Goal: Task Accomplishment & Management: Use online tool/utility

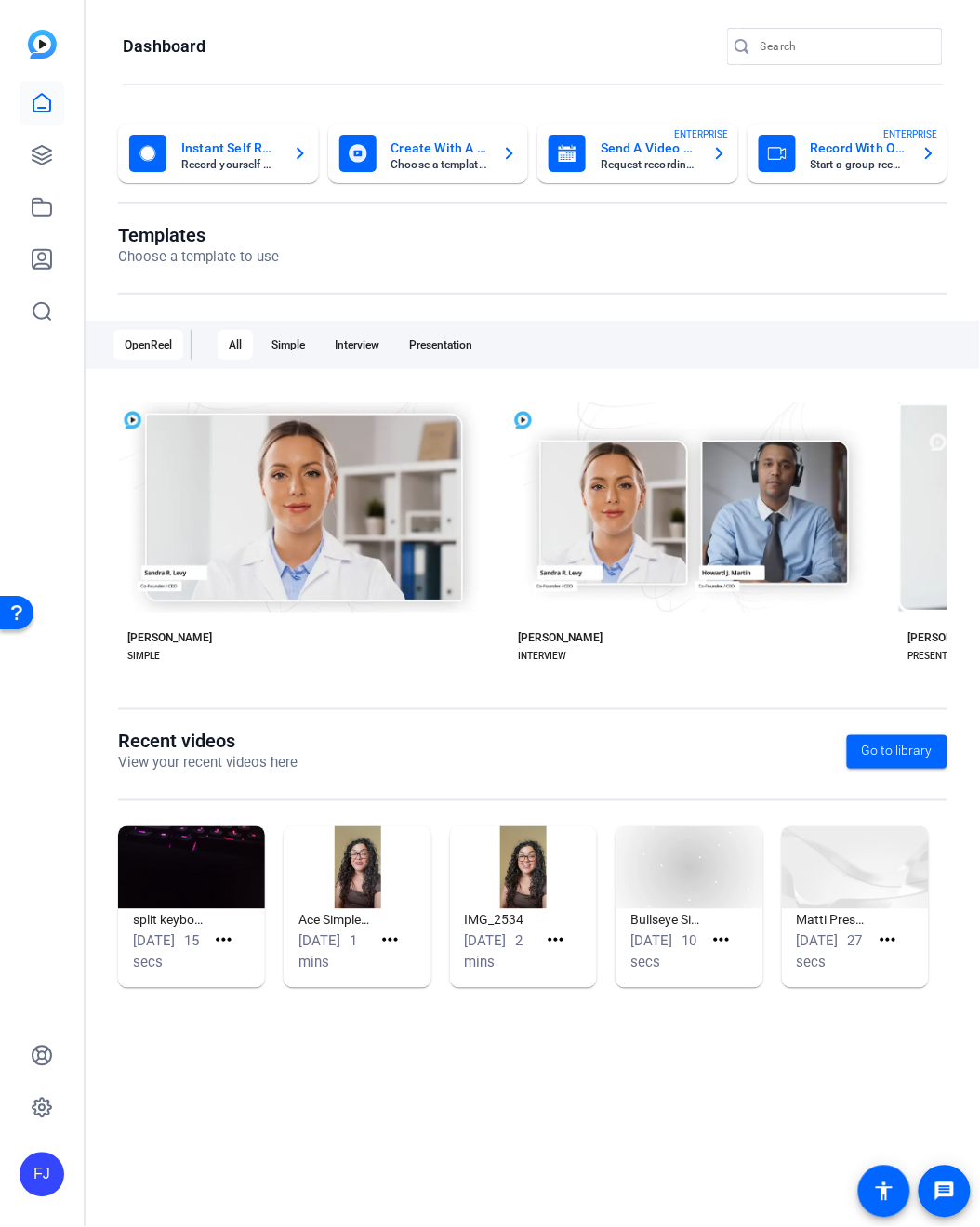
click at [4, 536] on div "FJ" at bounding box center [41, 614] width 84 height 1227
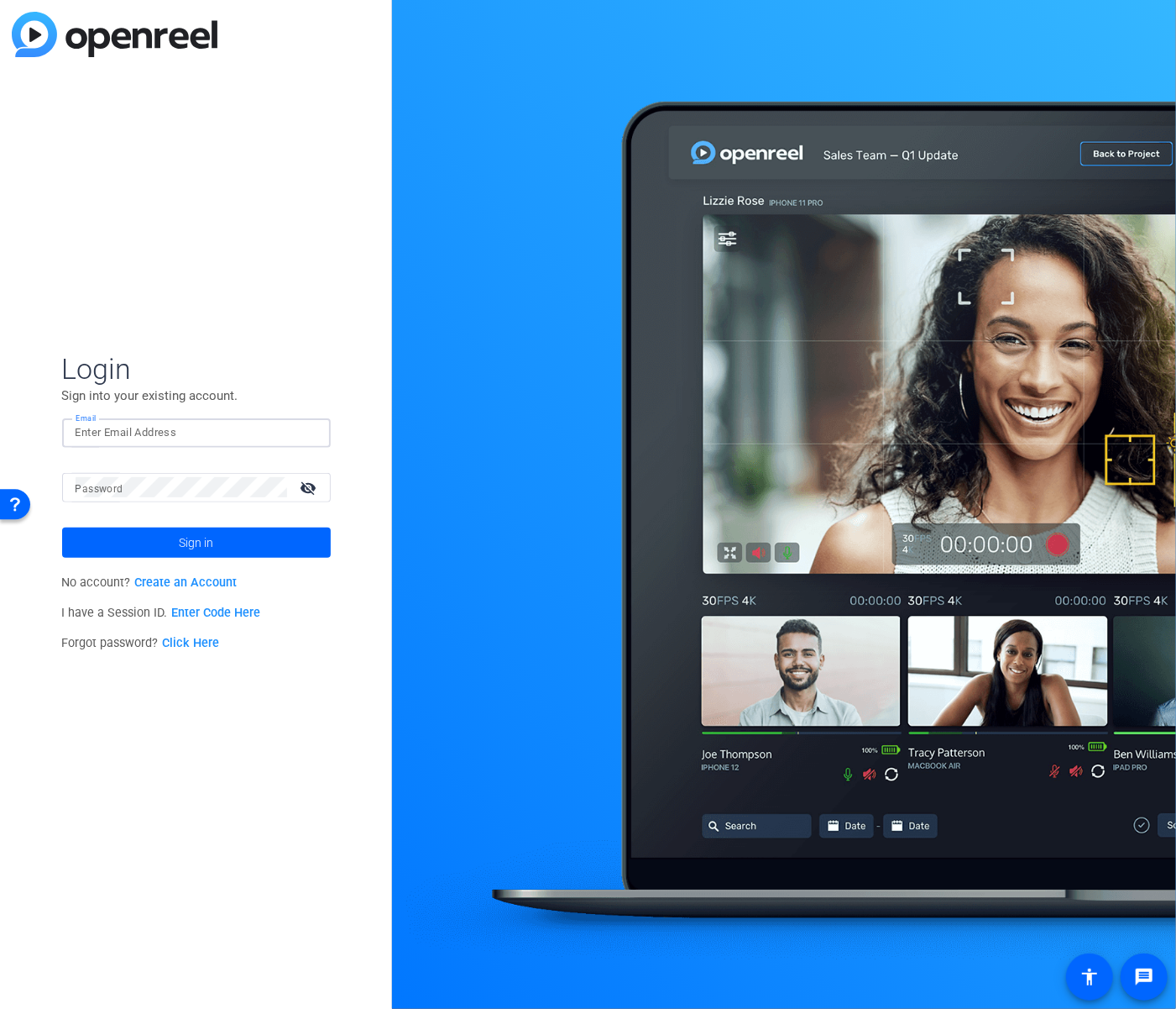
type input "[PERSON_NAME][EMAIL_ADDRESS][PERSON_NAME][DOMAIN_NAME]"
click at [196, 541] on button "Sign in" at bounding box center [196, 542] width 269 height 31
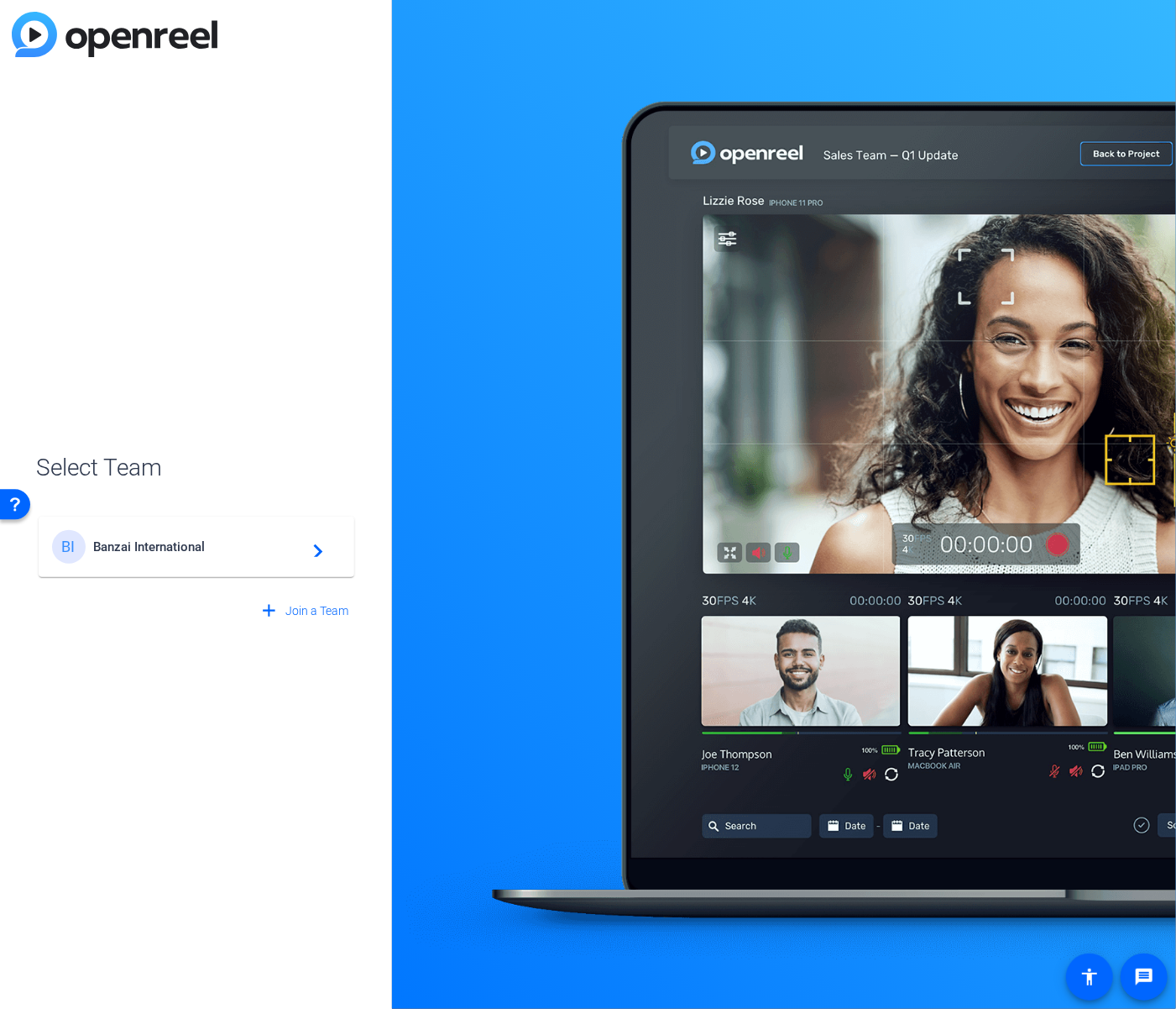
click at [163, 542] on span "Banzai International" at bounding box center [199, 547] width 210 height 15
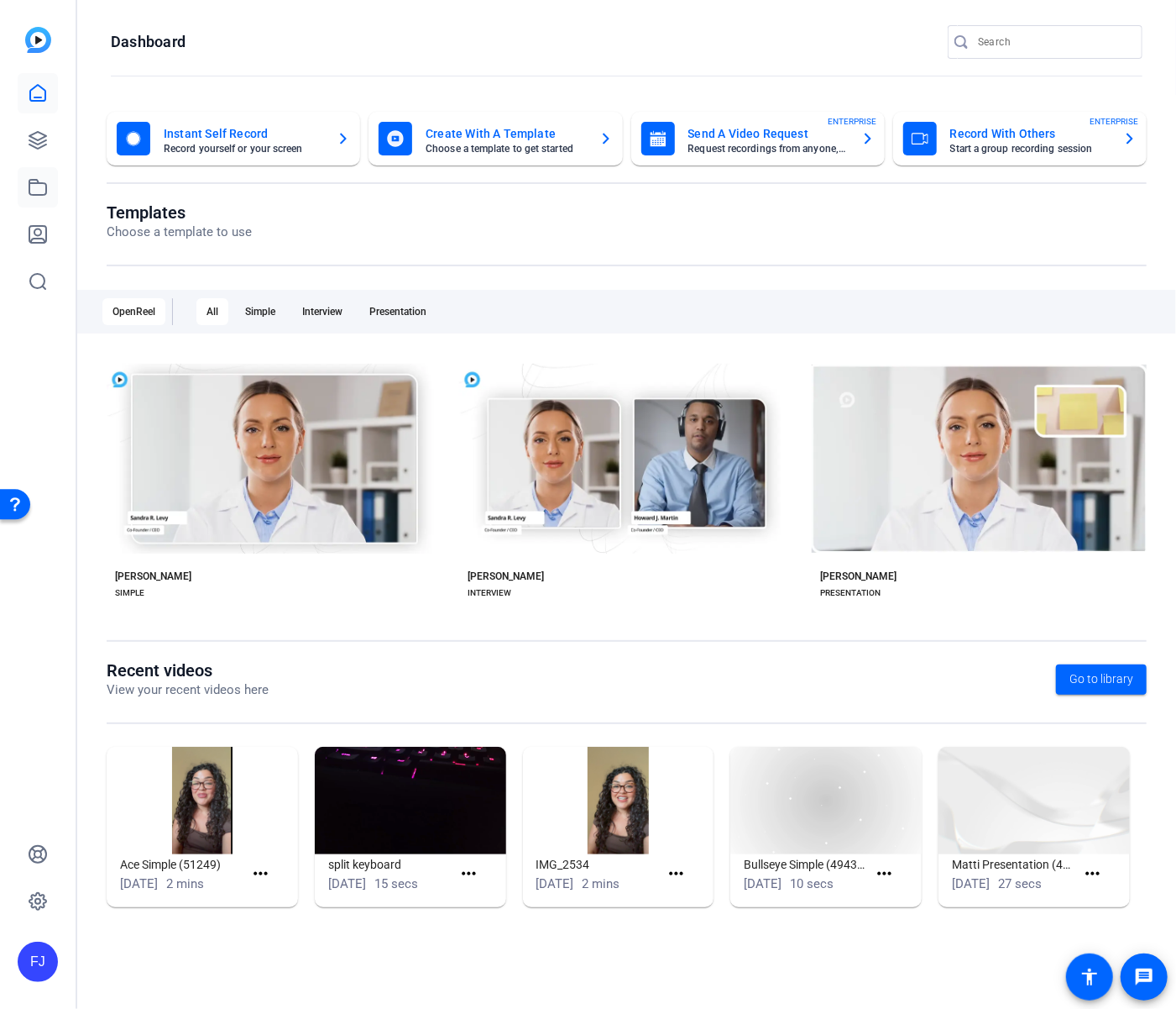
click at [37, 199] on link at bounding box center [38, 188] width 41 height 41
click at [37, 192] on icon at bounding box center [38, 188] width 20 height 20
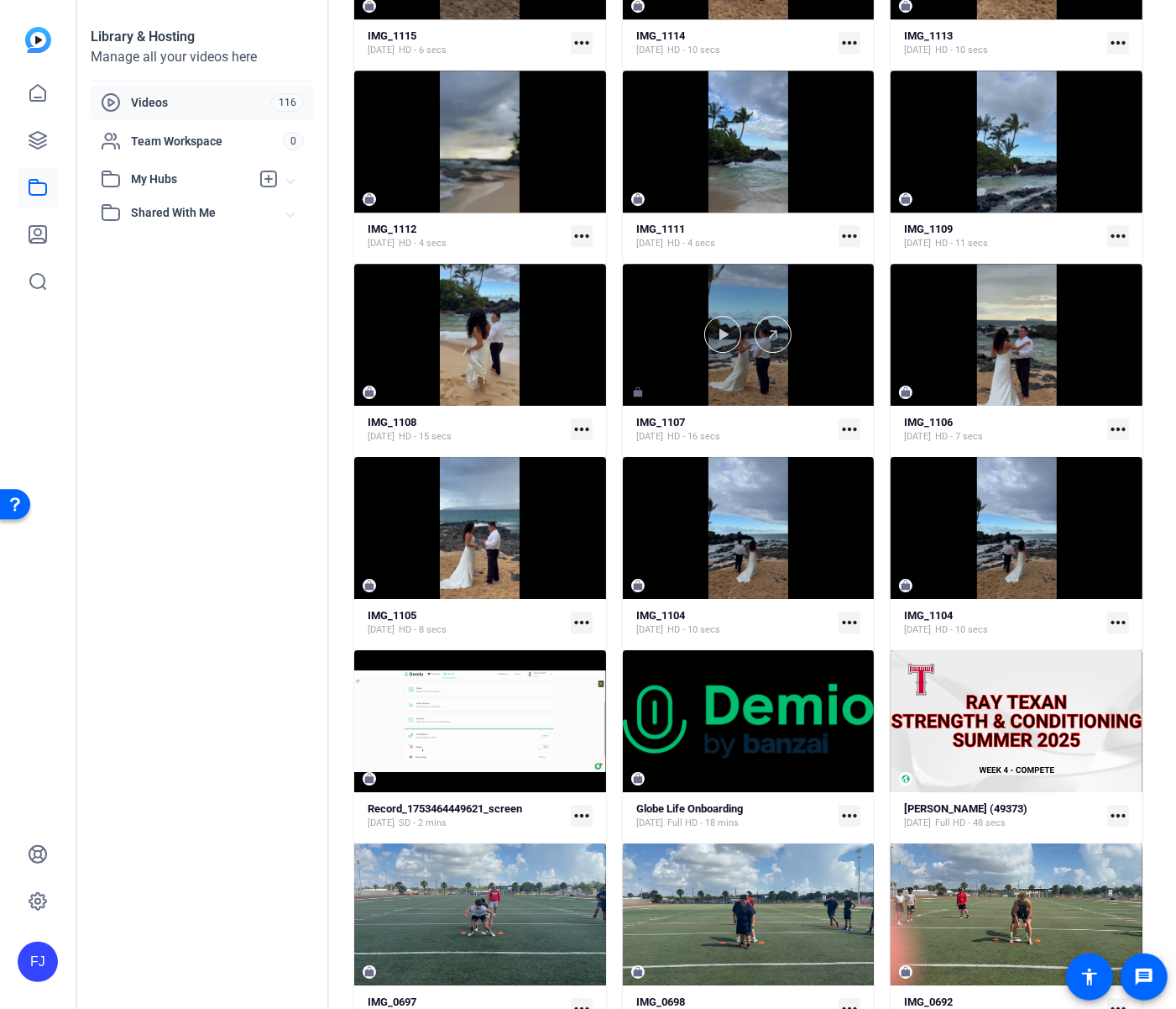
scroll to position [3018, 0]
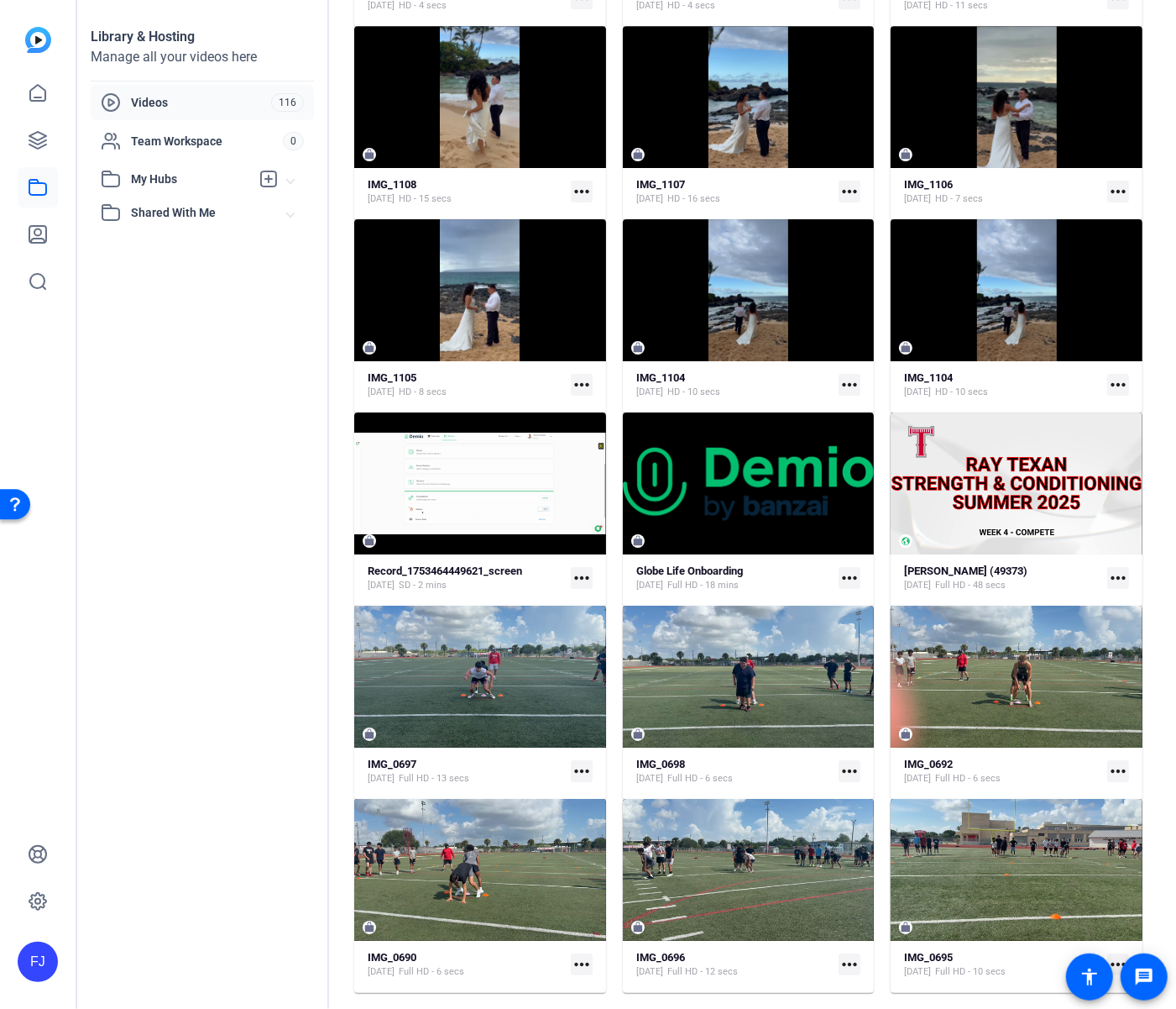
click at [851, 575] on mat-icon "more_horiz" at bounding box center [850, 578] width 22 height 22
click at [861, 603] on span "Edit in Creator" at bounding box center [888, 603] width 70 height 20
